Goal: Information Seeking & Learning: Learn about a topic

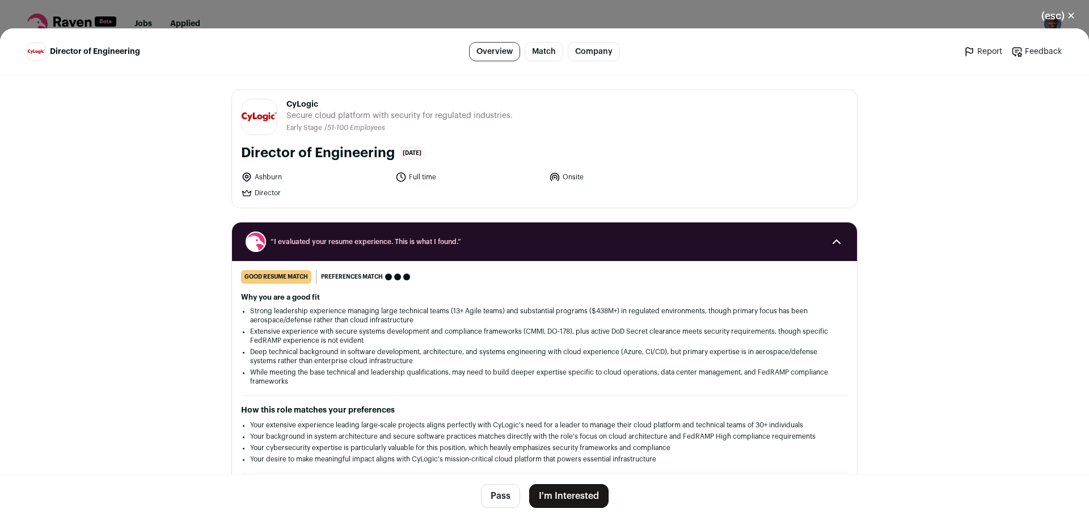
drag, startPoint x: 679, startPoint y: 457, endPoint x: 672, endPoint y: 457, distance: 6.8
click at [677, 457] on li "Your desire to make meaningful impact aligns with CyLogic's mission-critical cl…" at bounding box center [544, 458] width 589 height 9
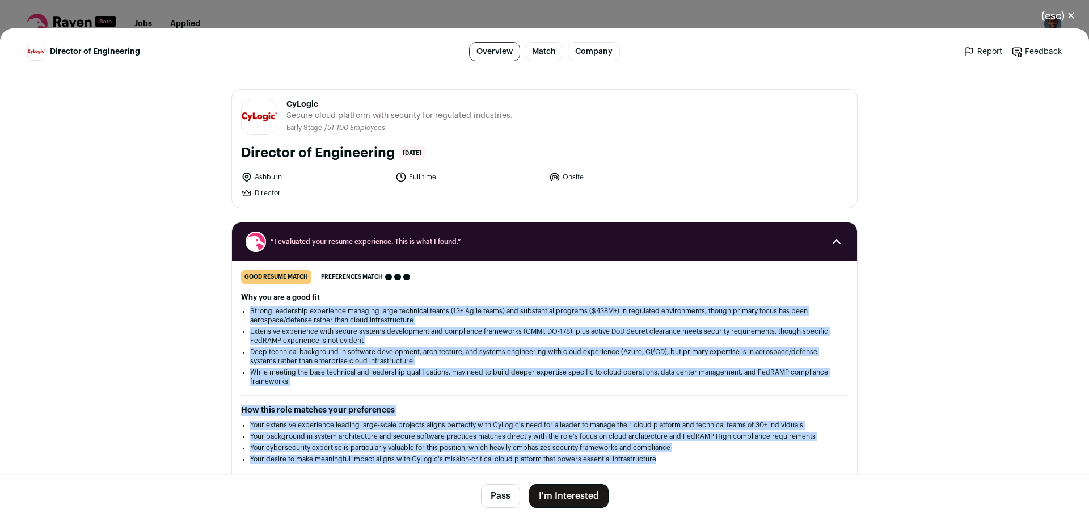
drag, startPoint x: 672, startPoint y: 460, endPoint x: 238, endPoint y: 309, distance: 459.0
click at [238, 309] on div "good resume match You meet the must-have requirements but are missing some nice…" at bounding box center [544, 421] width 625 height 303
copy div "Strong leadership experience managing large technical teams (13+ Agile teams) a…"
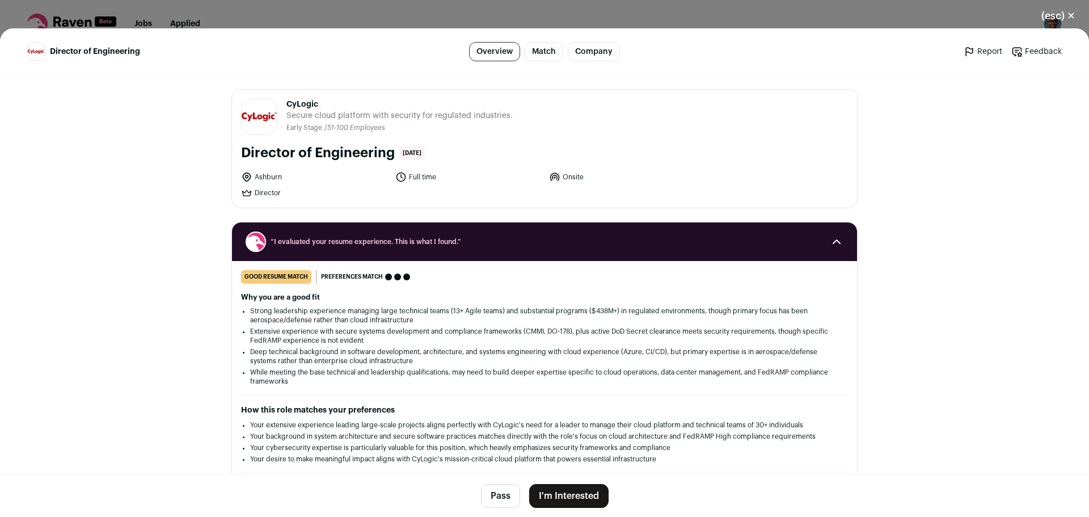
click at [749, 279] on div "good resume match You meet the must-have requirements but are missing some nice…" at bounding box center [544, 277] width 607 height 14
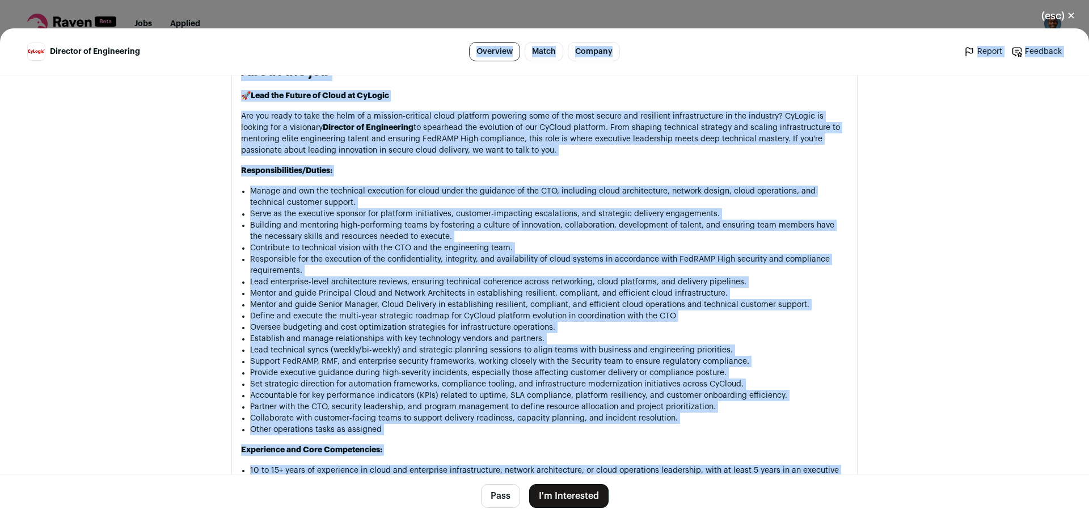
scroll to position [363, 0]
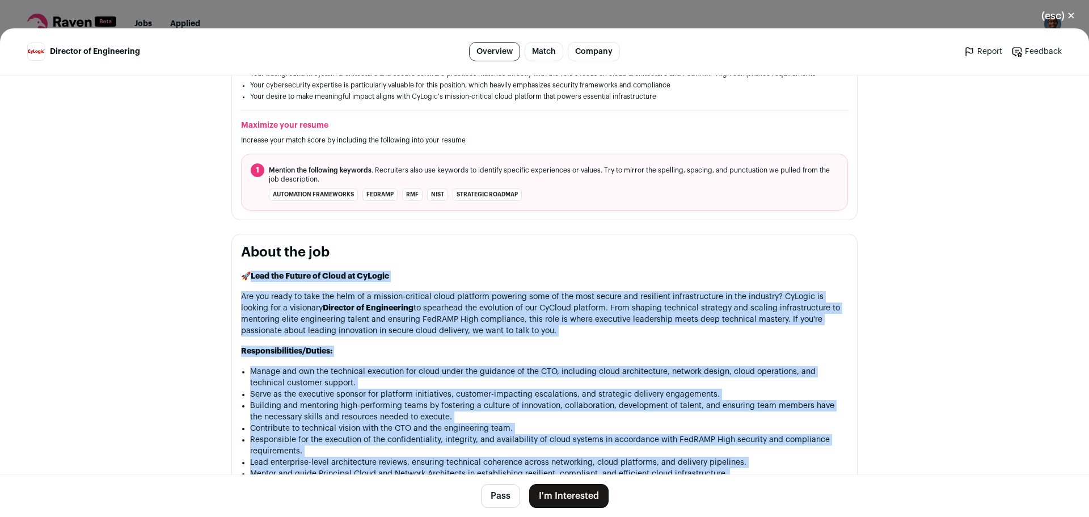
drag, startPoint x: 317, startPoint y: 376, endPoint x: 250, endPoint y: 277, distance: 119.6
copy div "Lead the Future of Cloud at CyLogic Are you ready to take the helm of a mission…"
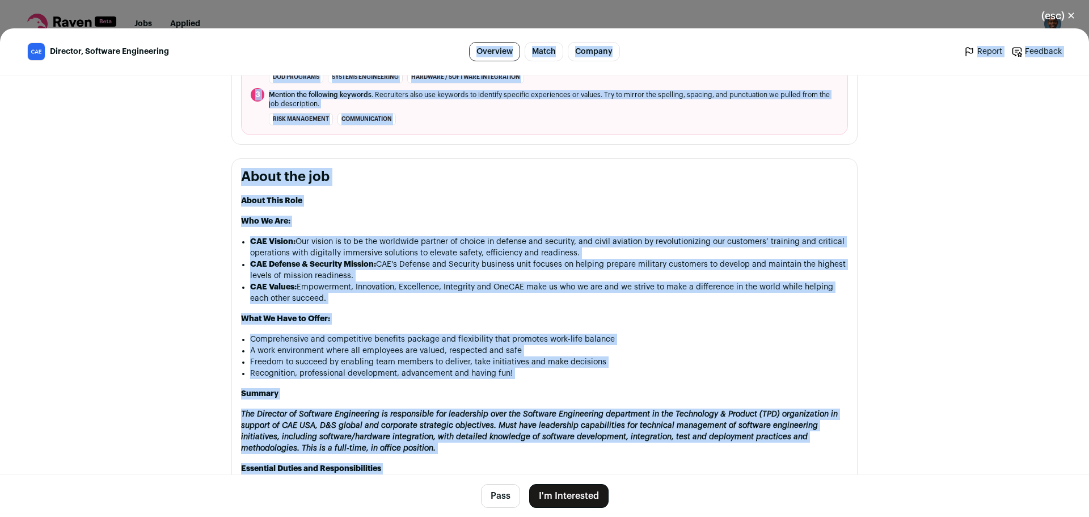
scroll to position [464, 0]
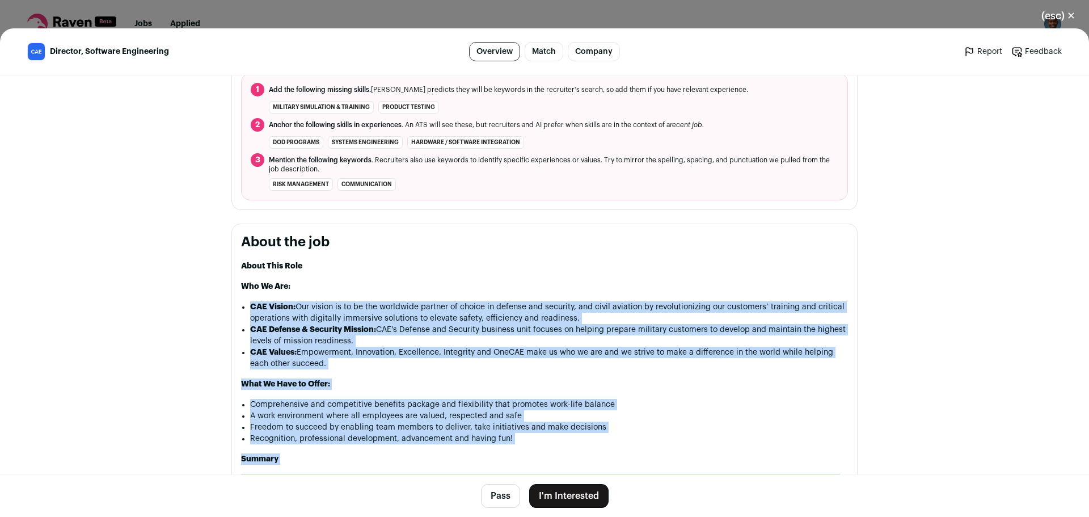
drag, startPoint x: 625, startPoint y: 374, endPoint x: 249, endPoint y: 314, distance: 380.9
copy div "CAE Vision: Our vision is to be the worldwide partner of choice in defense and …"
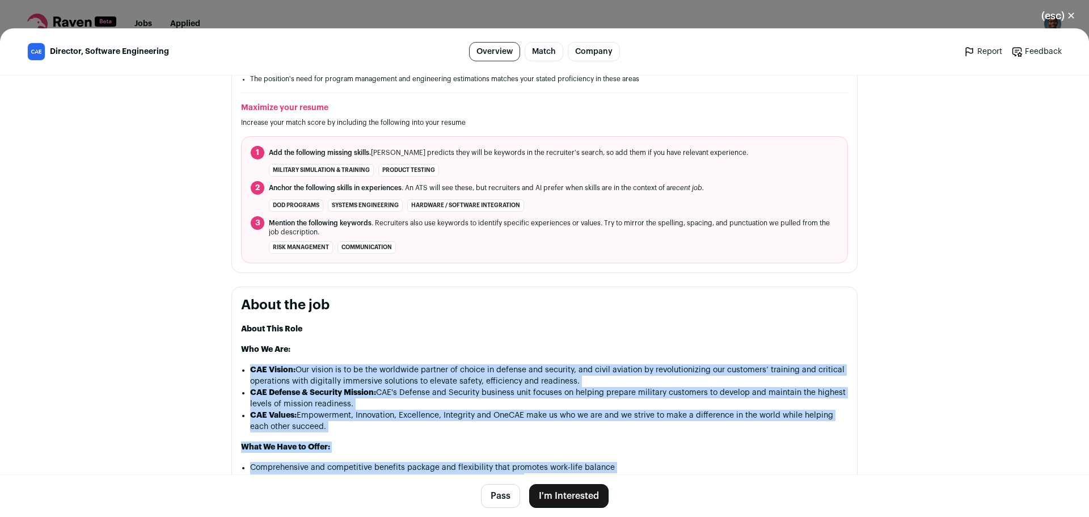
scroll to position [520, 0]
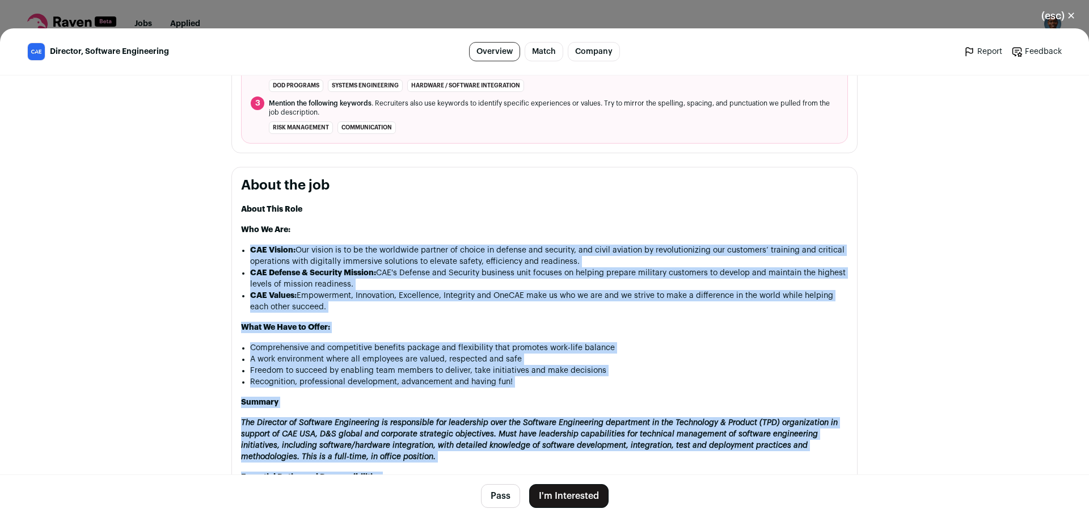
click at [715, 330] on p "What We Have to Offer:" at bounding box center [544, 327] width 607 height 11
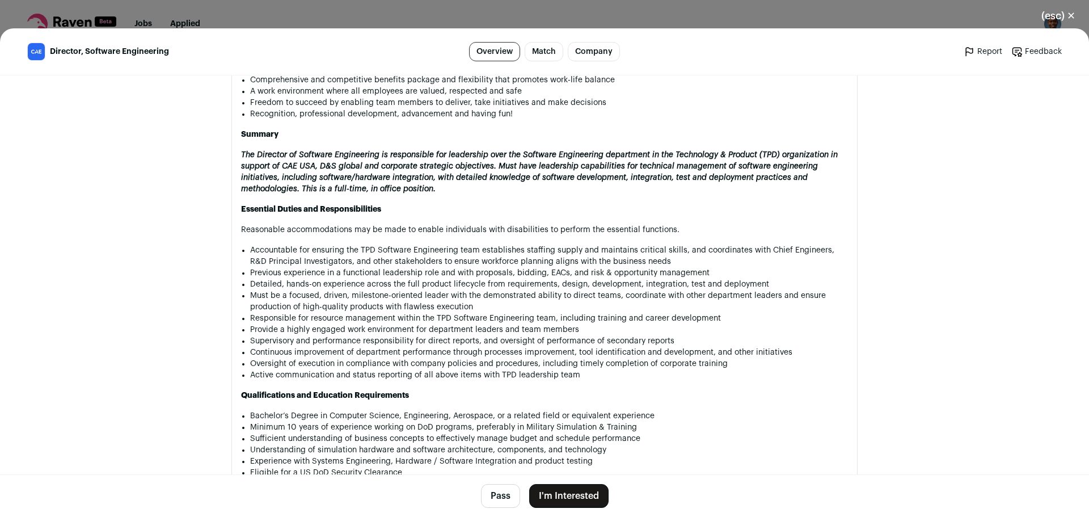
scroll to position [704, 0]
